Goal: Task Accomplishment & Management: Manage account settings

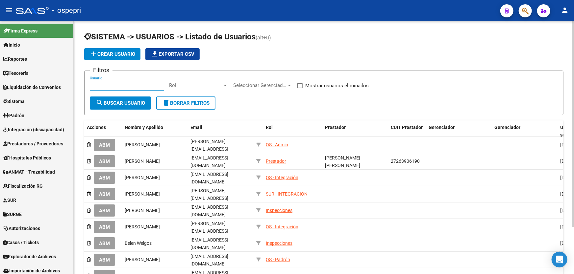
click at [127, 83] on input "Usuario" at bounding box center [127, 86] width 74 height 6
paste input "27340025445"
type input "27340025445"
click at [131, 103] on span "search Buscar Usuario" at bounding box center [120, 103] width 49 height 6
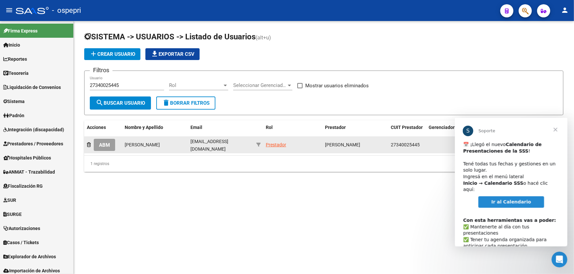
click at [107, 142] on span "ABM" at bounding box center [104, 145] width 11 height 6
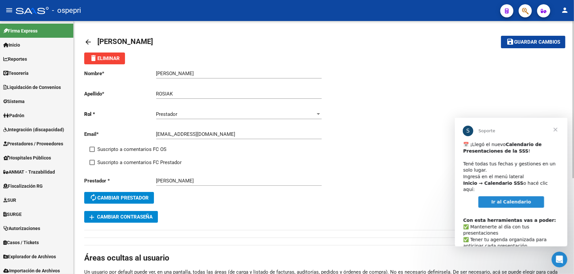
click at [120, 214] on span "add Cambiar Contraseña" at bounding box center [120, 217] width 63 height 6
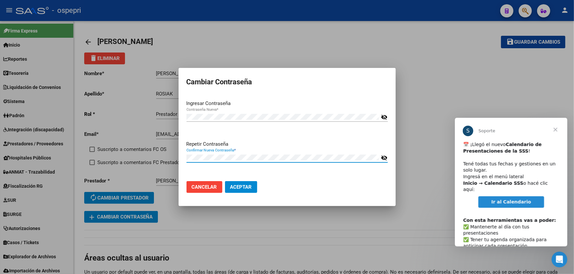
click at [225, 181] on button "Aceptar" at bounding box center [241, 187] width 32 height 12
